Goal: Transaction & Acquisition: Purchase product/service

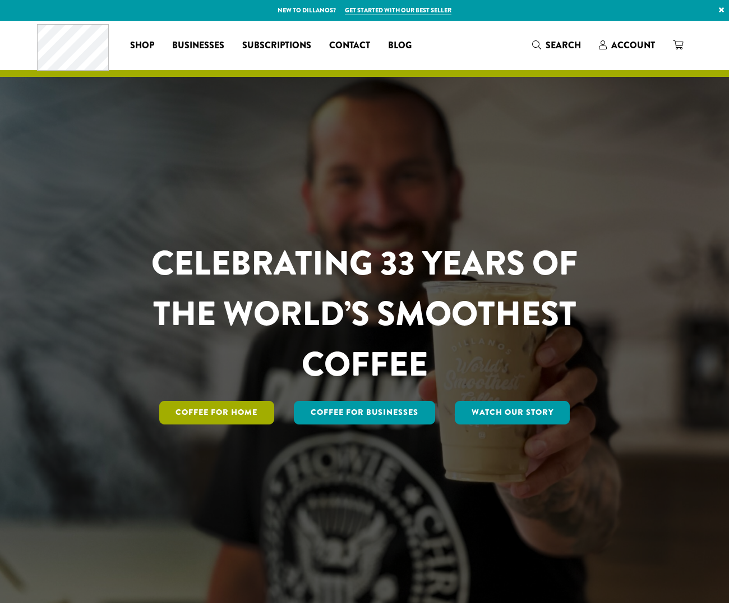
click at [221, 409] on link "Coffee for Home" at bounding box center [217, 413] width 116 height 24
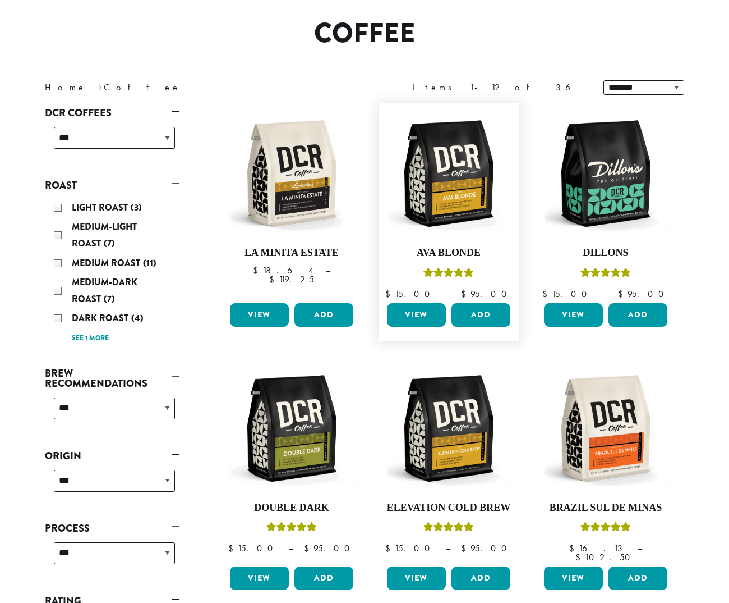
scroll to position [125, 0]
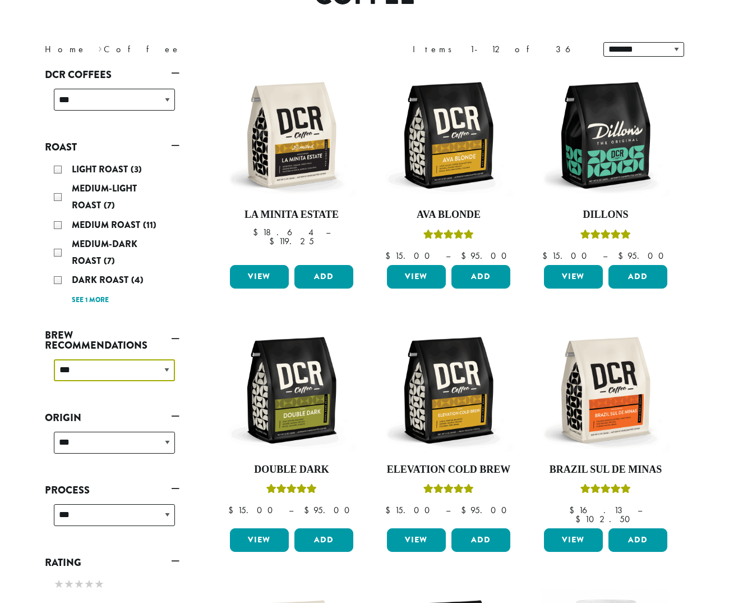
select select "********"
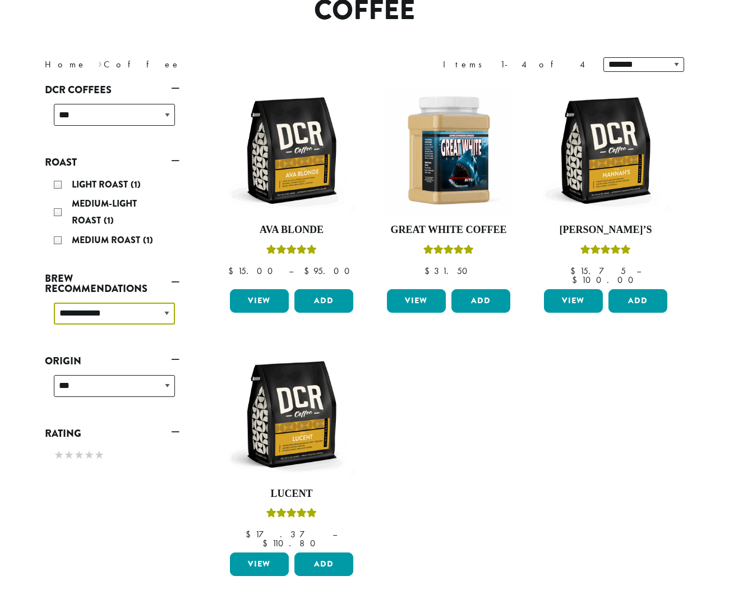
scroll to position [112, 0]
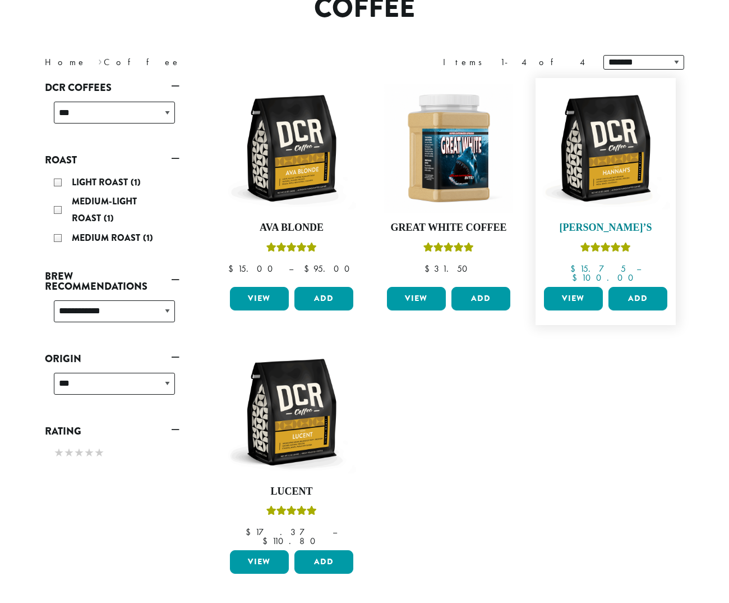
click at [613, 171] on img at bounding box center [605, 148] width 129 height 129
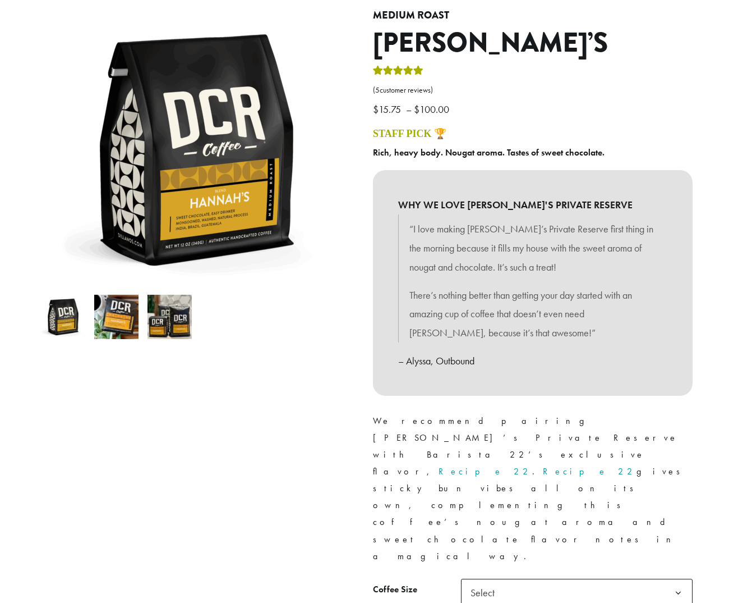
scroll to position [140, 0]
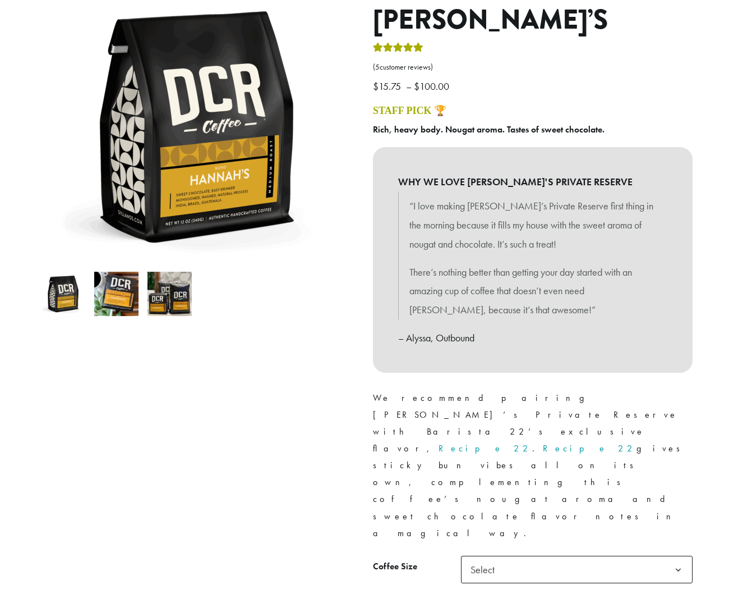
click at [543, 442] on link "Recipe 22" at bounding box center [590, 448] width 94 height 12
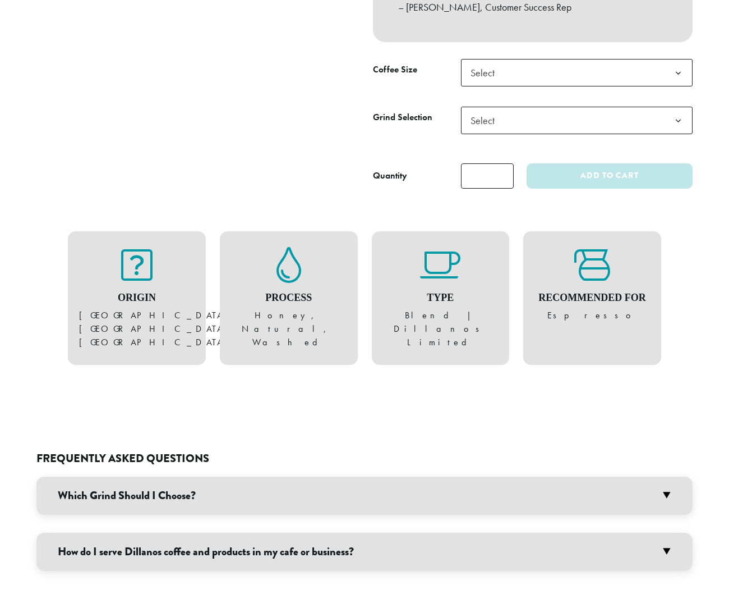
scroll to position [553, 0]
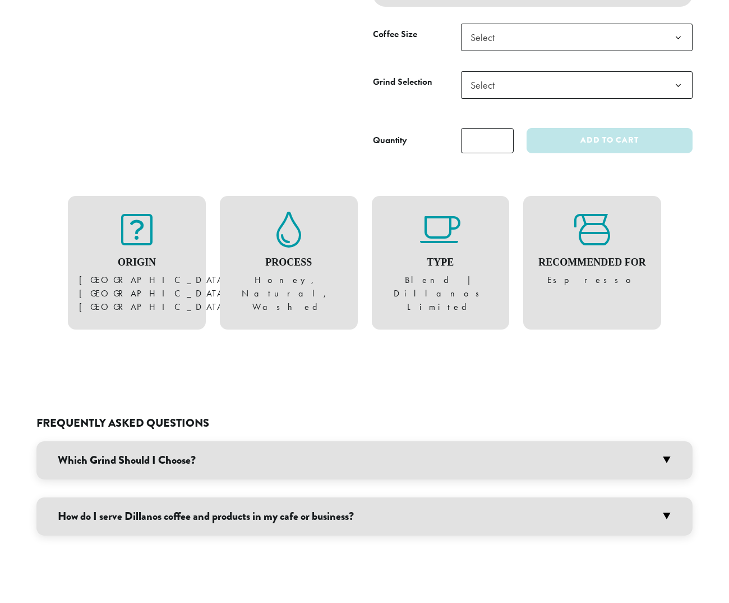
click at [668, 441] on h3 "Which Grind Should I Choose?" at bounding box center [364, 460] width 656 height 38
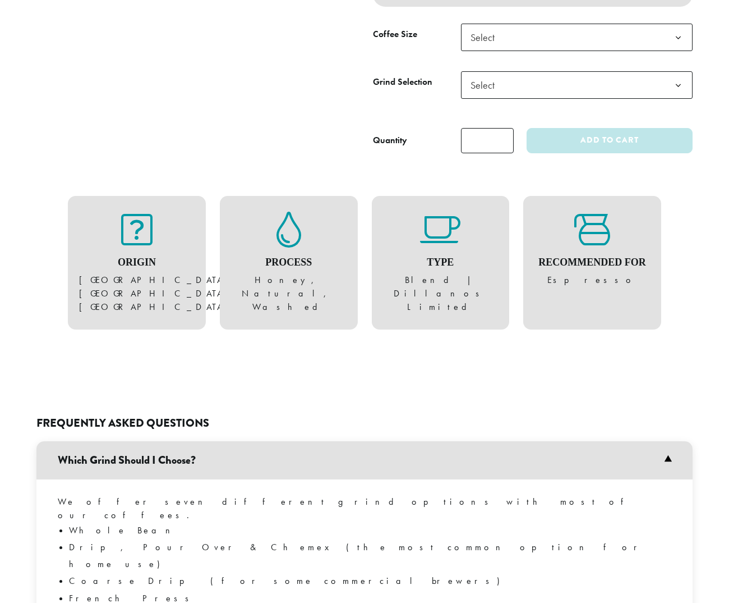
click at [668, 441] on h3 "Which Grind Should I Choose?" at bounding box center [364, 460] width 656 height 38
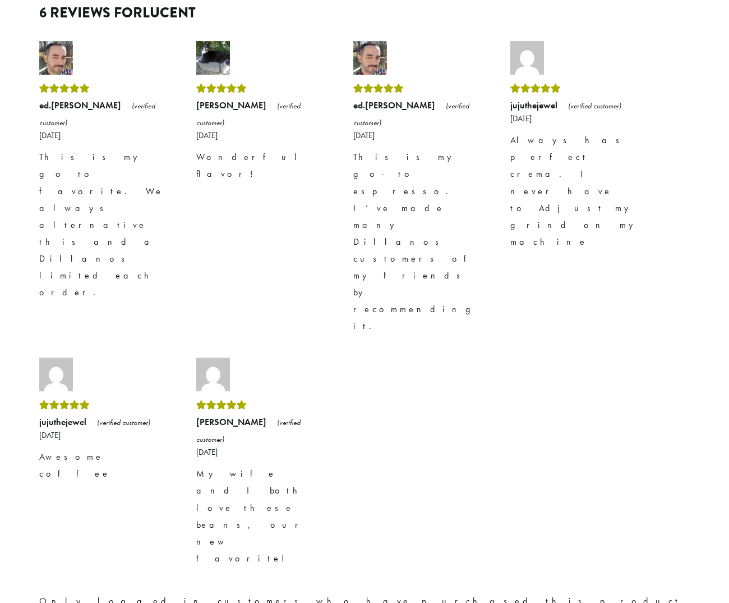
scroll to position [1862, 0]
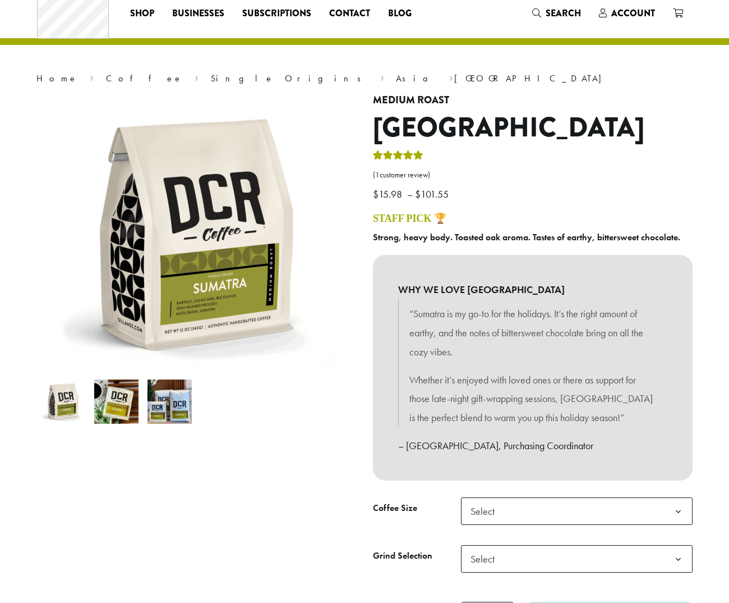
scroll to position [134, 0]
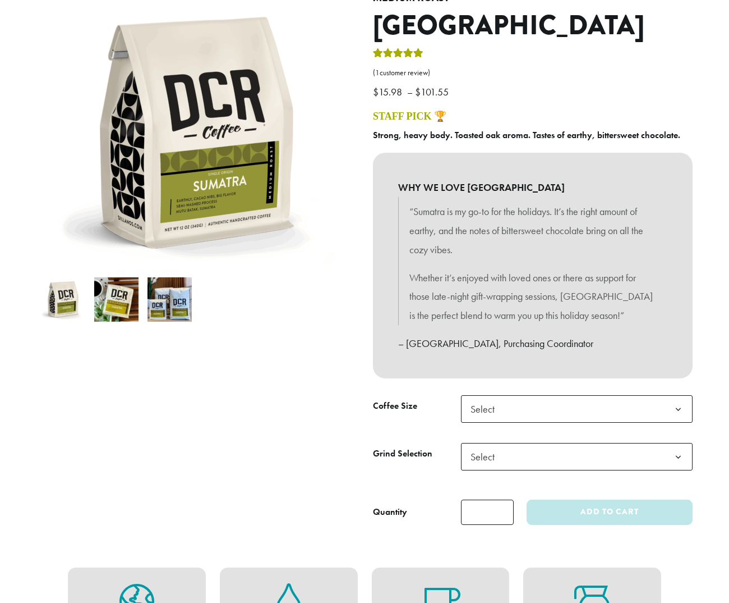
click at [534, 407] on span "Select" at bounding box center [577, 408] width 232 height 27
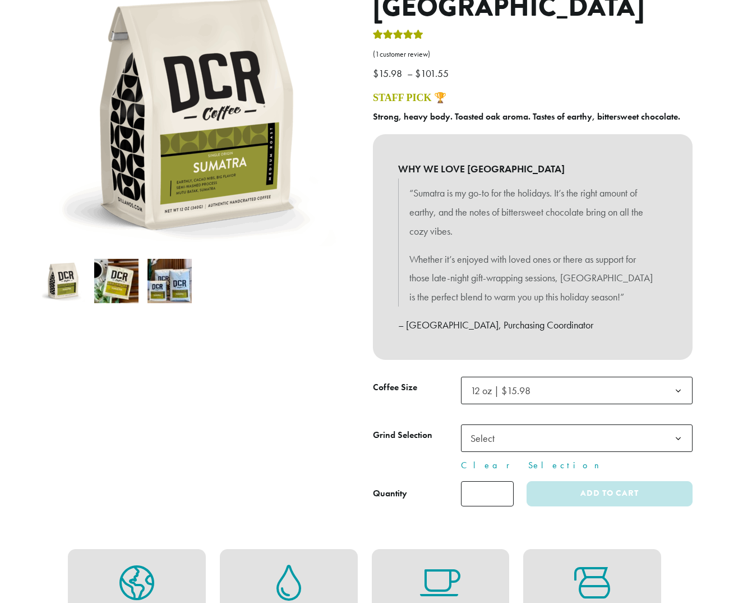
scroll to position [196, 0]
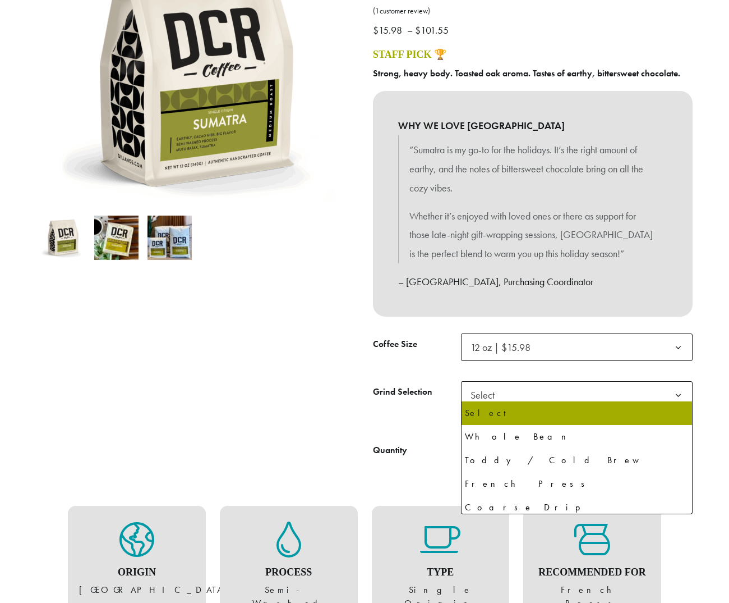
click at [508, 399] on span "Select" at bounding box center [577, 394] width 232 height 27
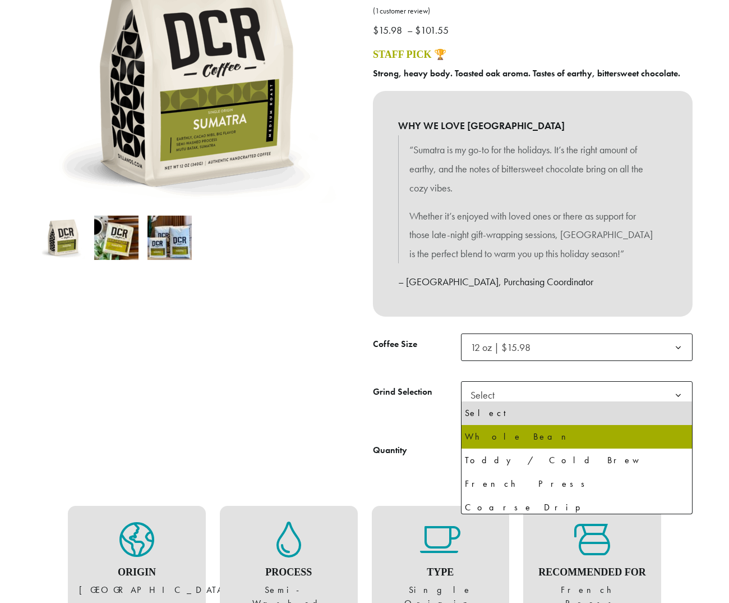
select select "*********"
select select "**********"
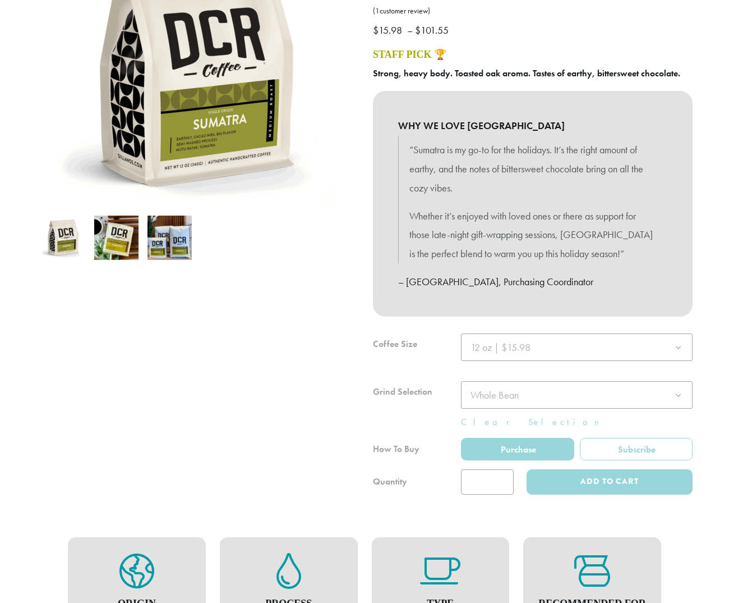
click at [500, 386] on div at bounding box center [533, 413] width 320 height 161
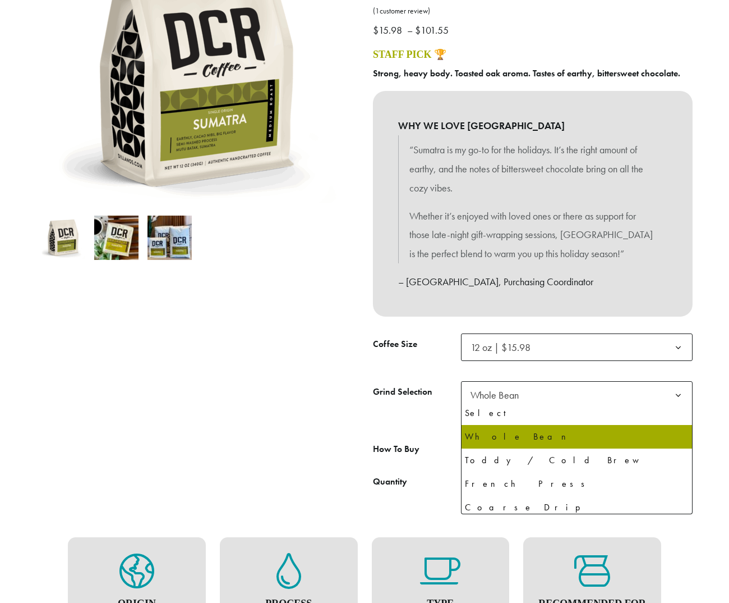
click at [500, 388] on span "Whole Bean" at bounding box center [495, 394] width 48 height 13
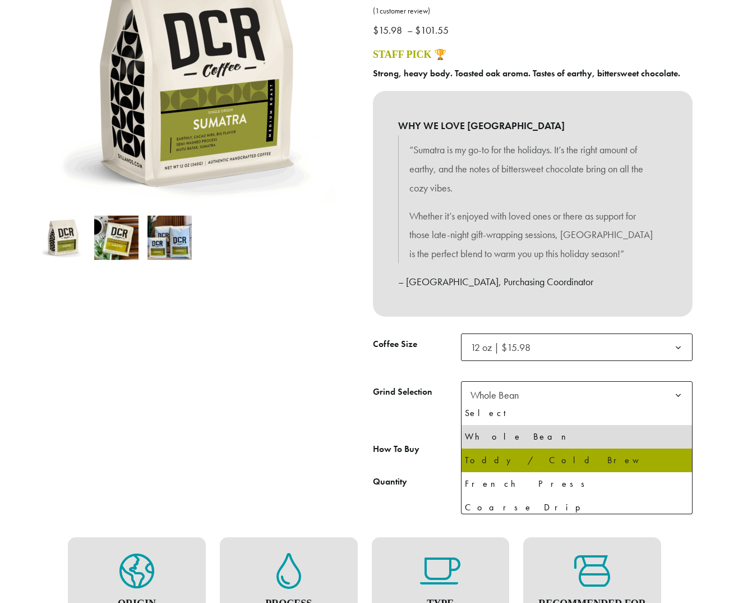
scroll to position [76, 0]
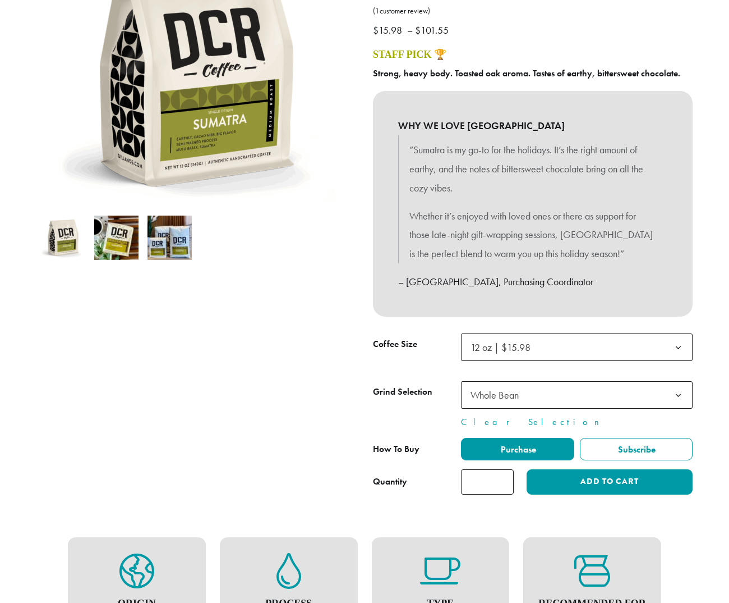
click at [295, 399] on div at bounding box center [196, 212] width 337 height 564
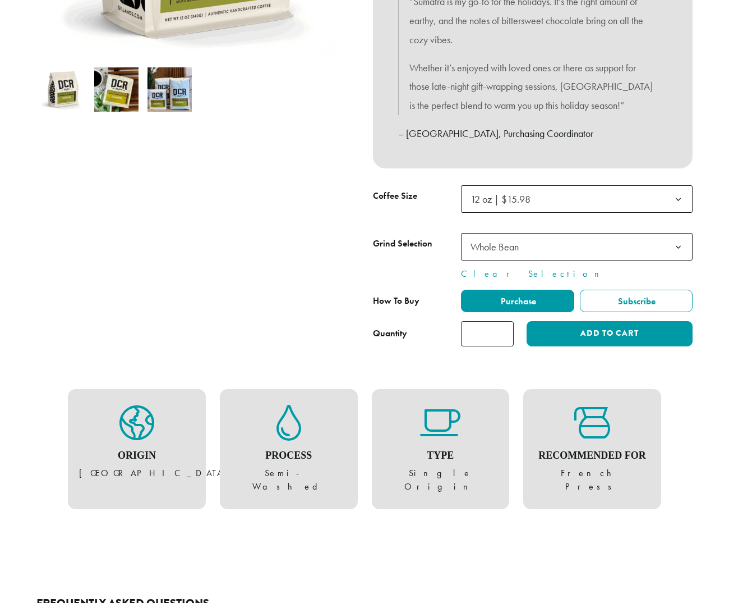
scroll to position [489, 0]
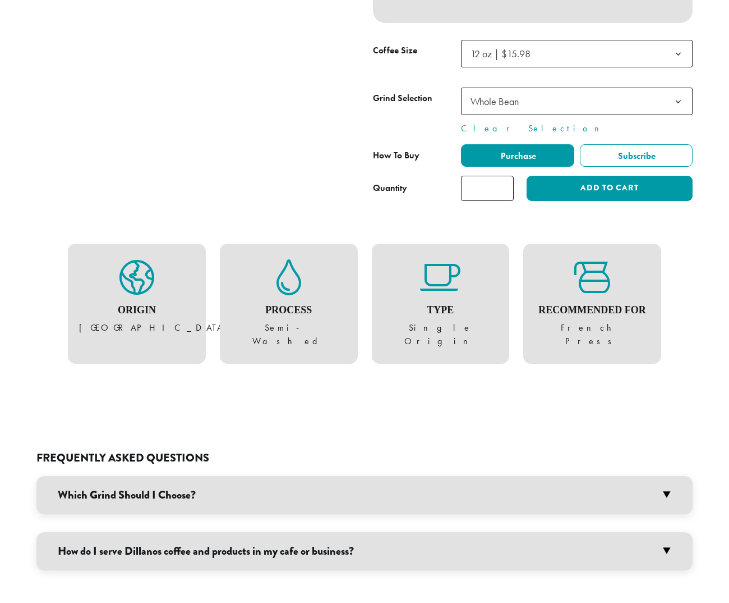
click at [561, 328] on figure "Recommended For French Press" at bounding box center [593, 303] width 116 height 89
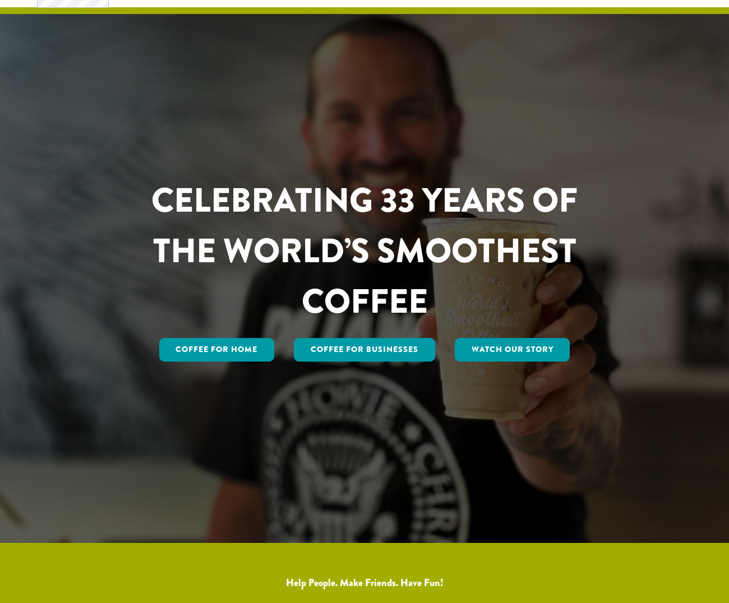
scroll to position [80, 0]
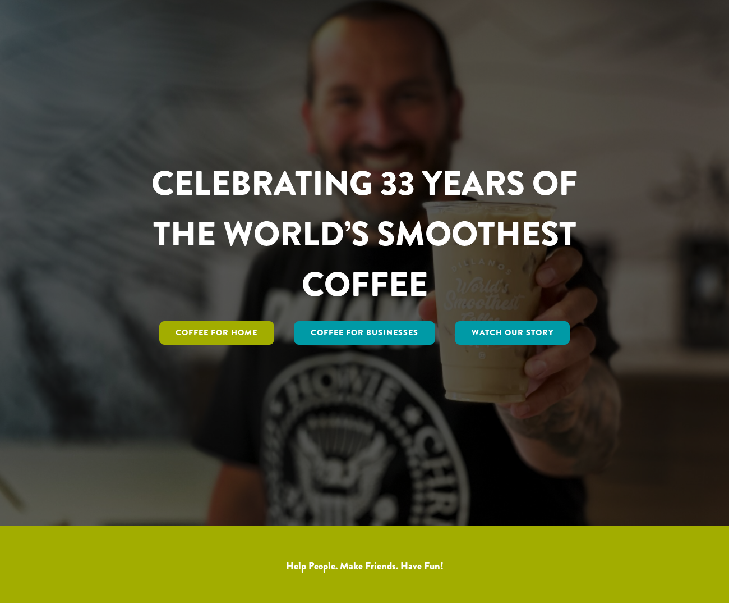
click at [205, 329] on link "Coffee for Home" at bounding box center [217, 333] width 116 height 24
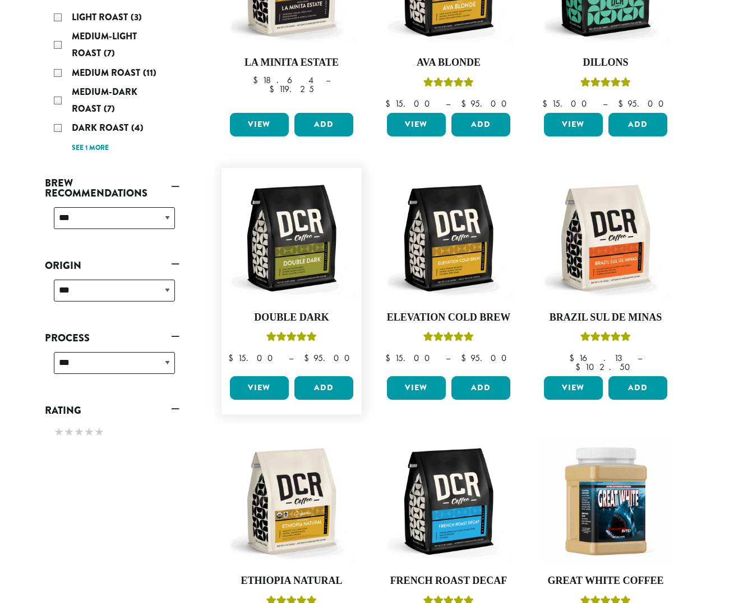
scroll to position [54, 0]
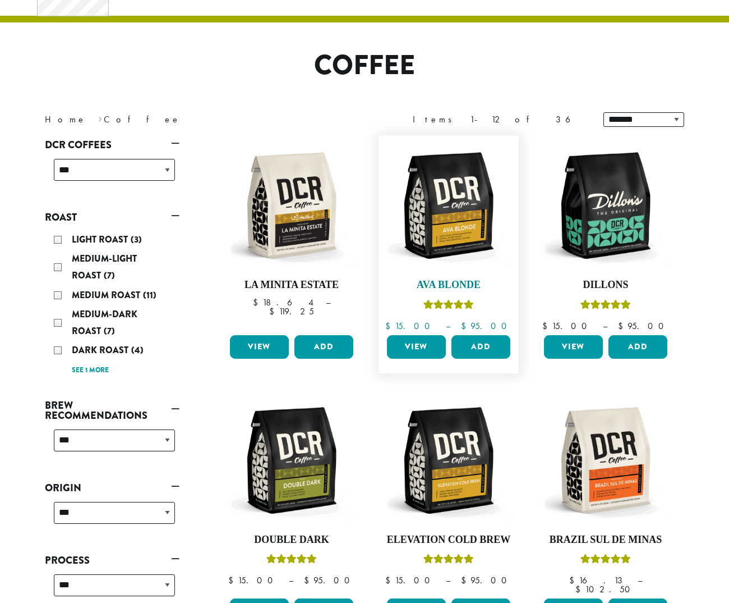
click at [454, 220] on img at bounding box center [448, 205] width 129 height 129
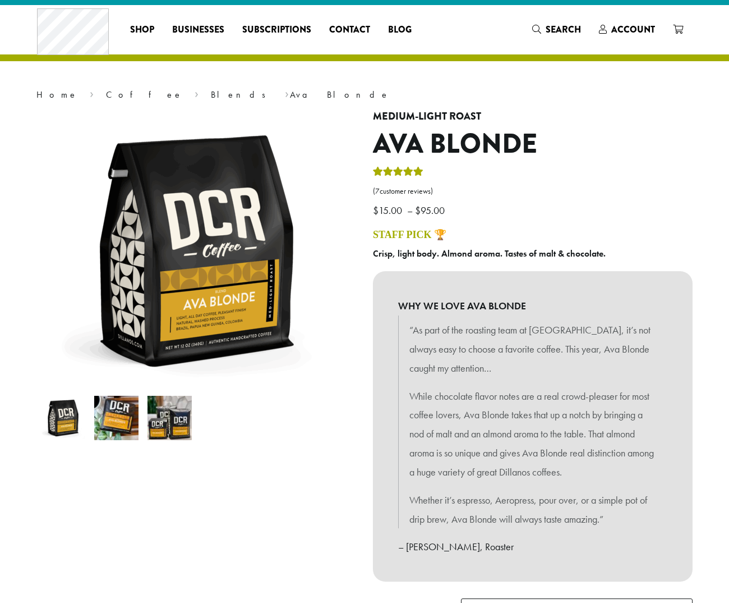
scroll to position [13, 0]
